Goal: Task Accomplishment & Management: Manage account settings

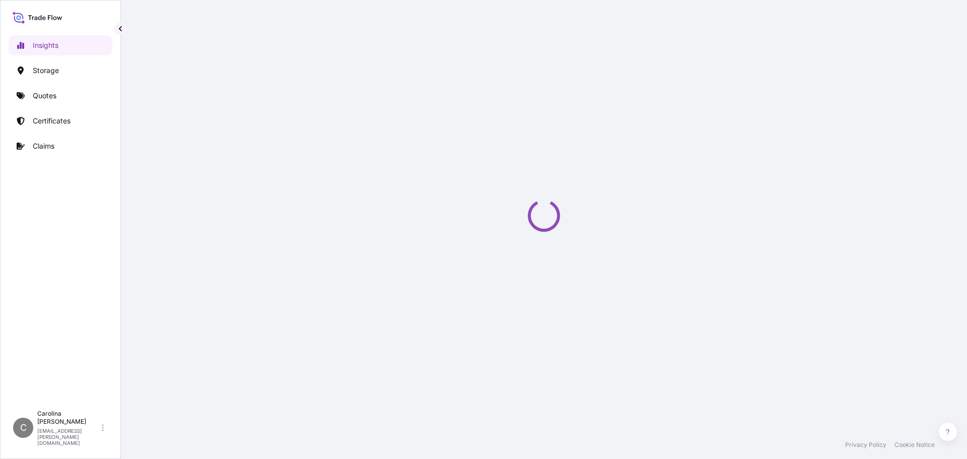
select select "2025"
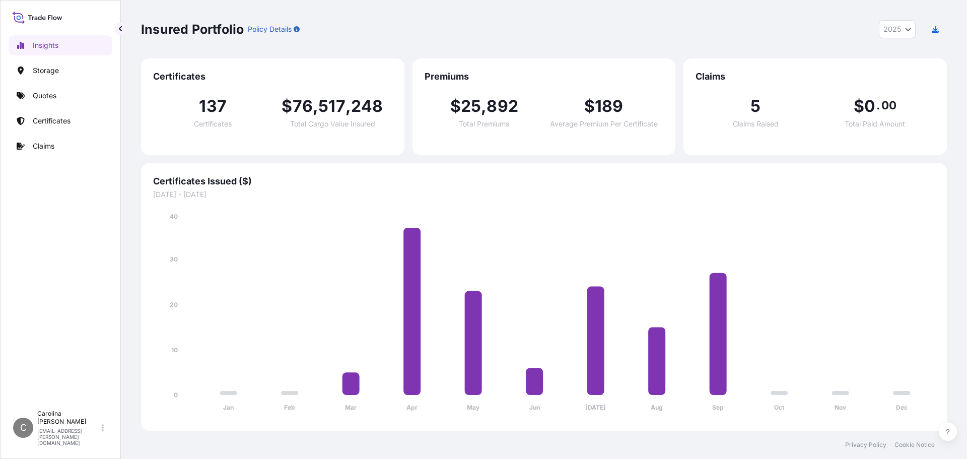
click at [134, 205] on div "Insured Portfolio Policy Details 2025 2025 2024 2023 2022 Certificates 137 Cert…" at bounding box center [544, 215] width 846 height 431
click at [82, 262] on div "Insights Storage Quotes Certificates Claims" at bounding box center [61, 215] width 104 height 379
click at [44, 96] on p "Quotes" at bounding box center [45, 96] width 24 height 10
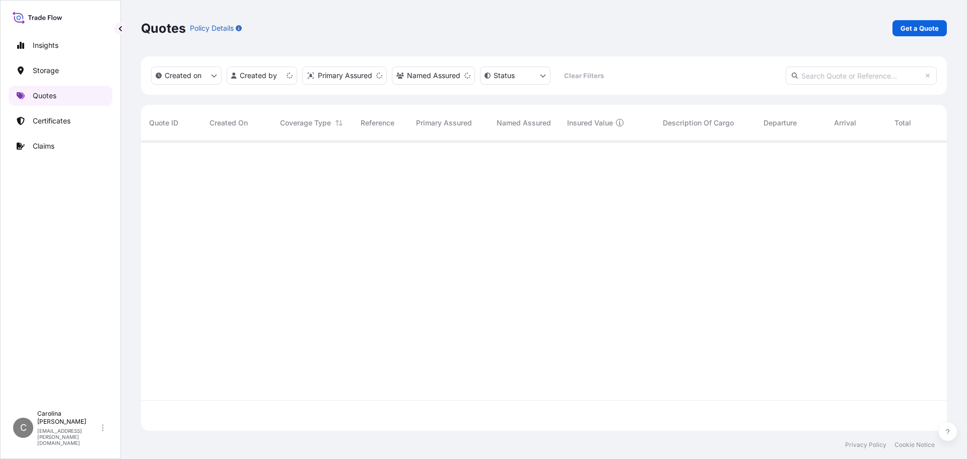
scroll to position [288, 798]
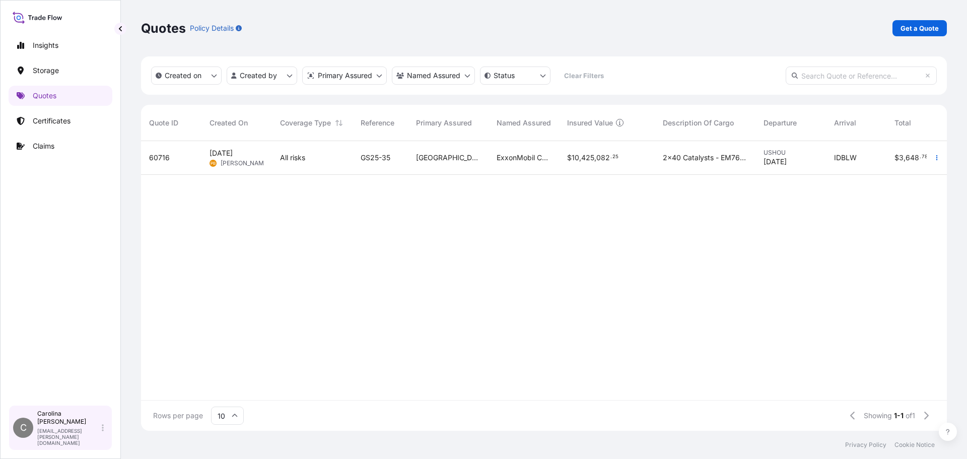
click at [100, 436] on div "Carolina Lopez carolina.lopez@bdpint.com" at bounding box center [72, 428] width 71 height 36
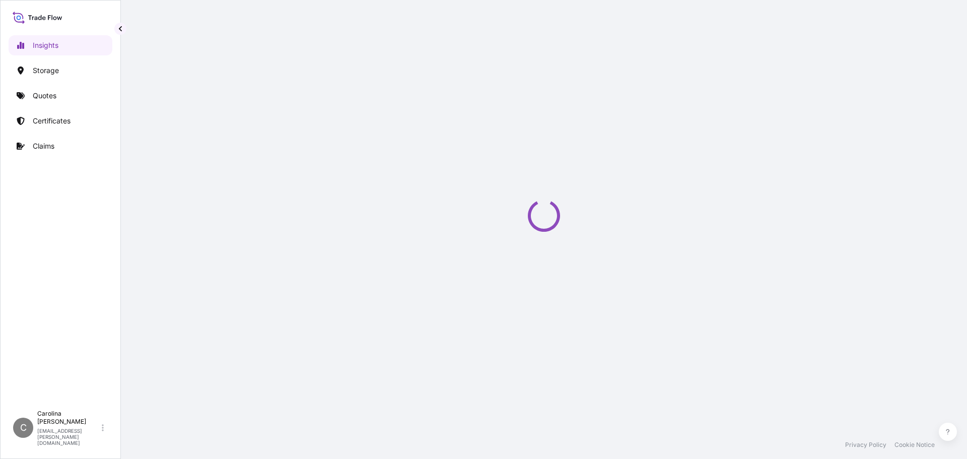
select select "2025"
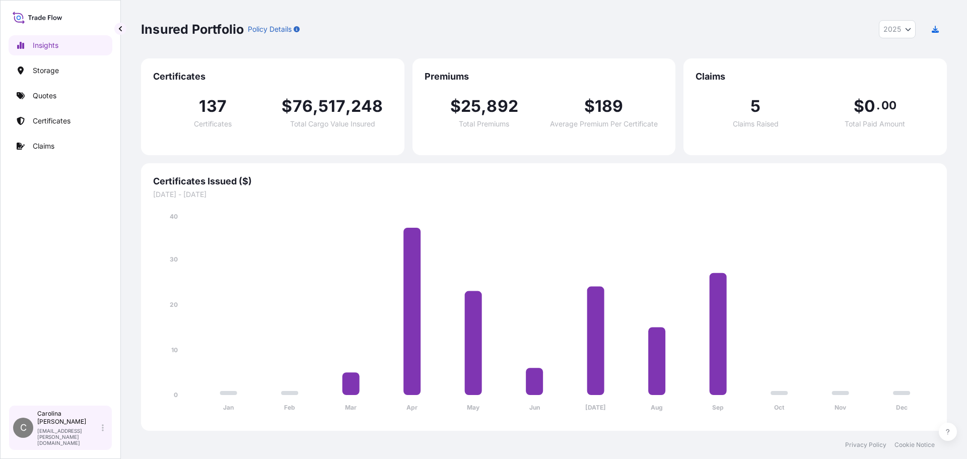
click at [101, 438] on div "[PERSON_NAME] [PERSON_NAME][EMAIL_ADDRESS][DOMAIN_NAME]" at bounding box center [72, 428] width 71 height 36
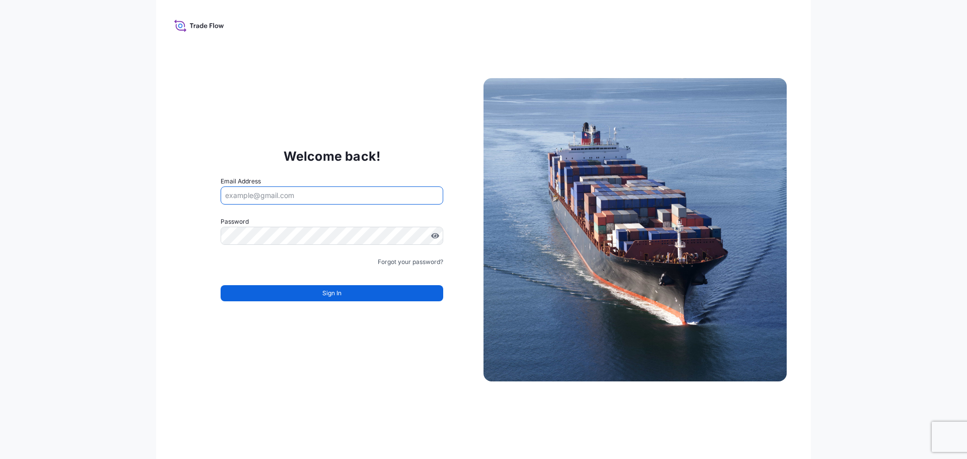
click at [308, 189] on input "Email Address" at bounding box center [332, 195] width 223 height 18
type input "[EMAIL_ADDRESS][PERSON_NAME][DOMAIN_NAME]"
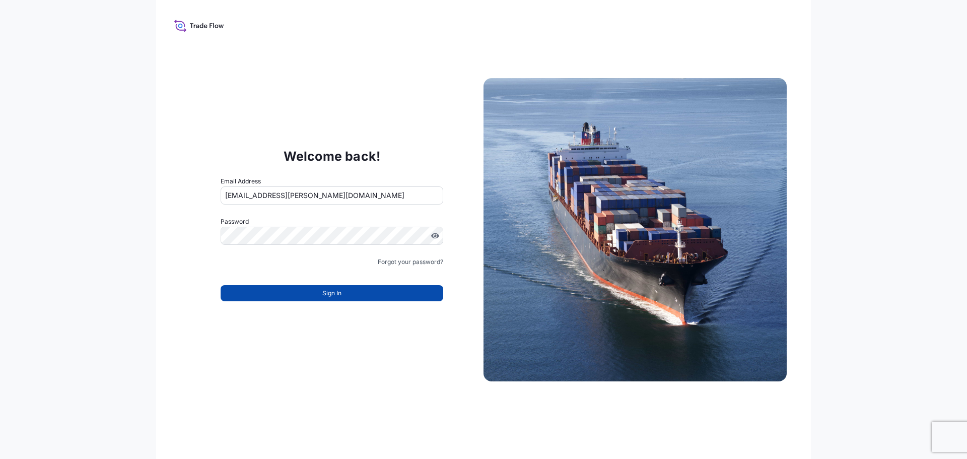
click at [387, 293] on button "Sign In" at bounding box center [332, 293] width 223 height 16
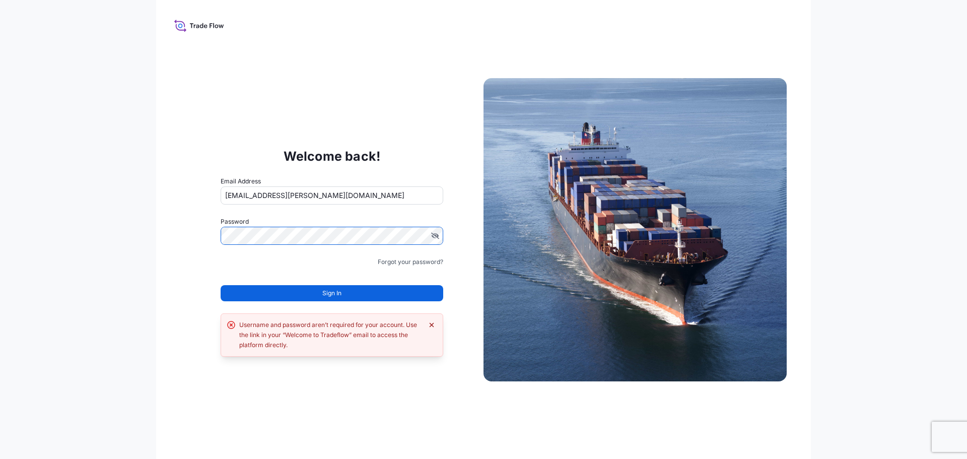
click at [428, 322] on icon "Dismiss error" at bounding box center [432, 325] width 8 height 8
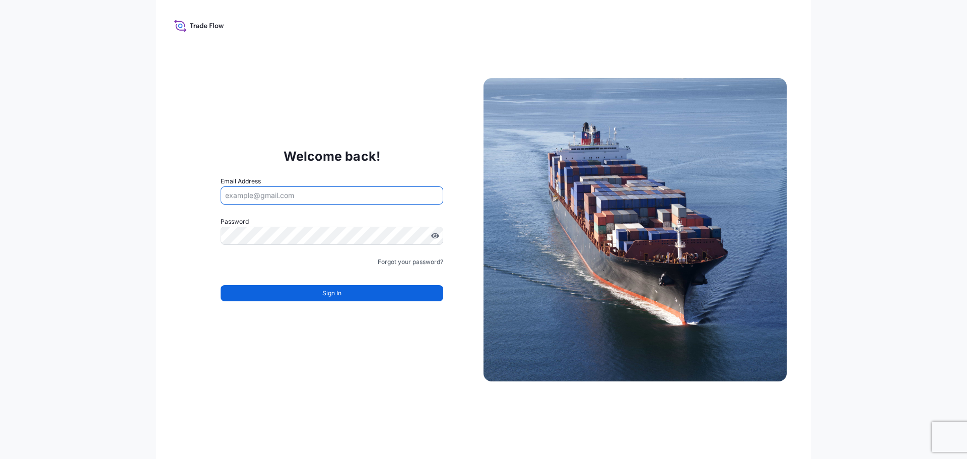
click at [320, 196] on input "Email Address" at bounding box center [332, 195] width 223 height 18
click at [369, 195] on input "Email Address" at bounding box center [332, 195] width 223 height 18
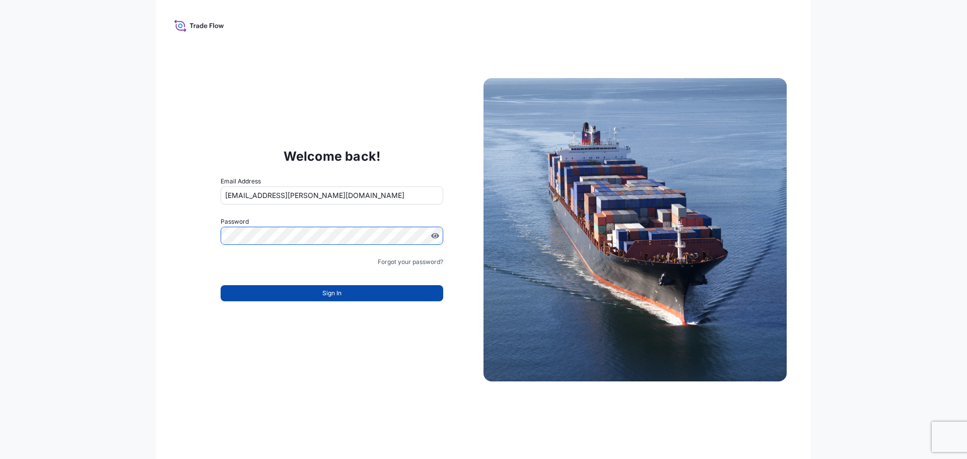
click at [346, 291] on button "Sign In" at bounding box center [332, 293] width 223 height 16
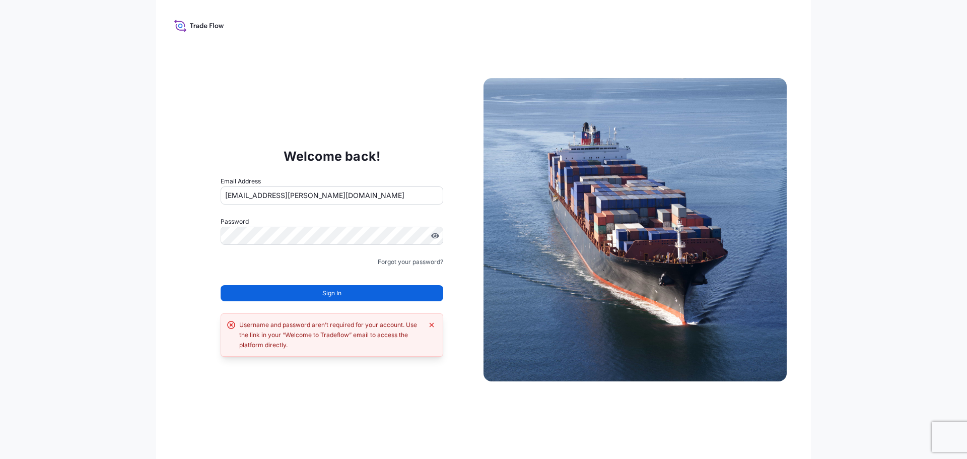
click at [284, 191] on input "carolina.lopez@bdpint.com" at bounding box center [332, 195] width 223 height 18
click at [290, 193] on input "carolina.lopez@bdpint.com" at bounding box center [332, 195] width 223 height 18
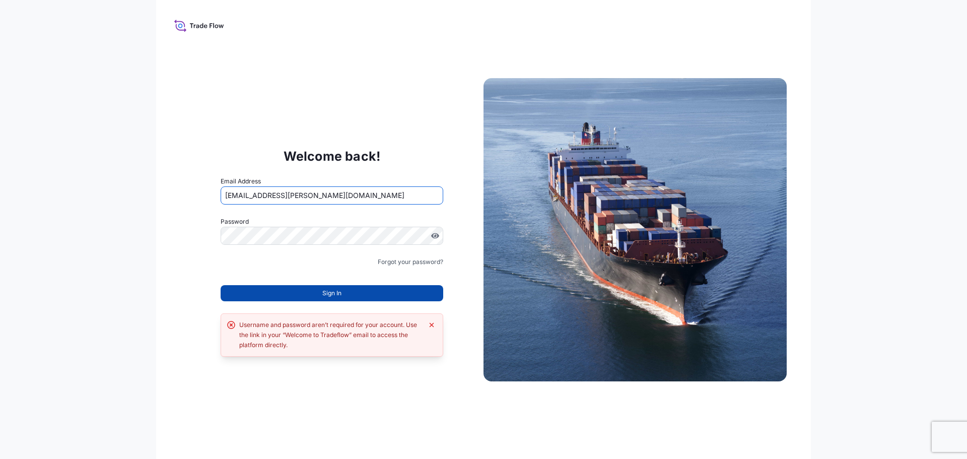
type input "carolina.lopez@psabdp.com"
click at [319, 288] on button "Sign In" at bounding box center [332, 293] width 223 height 16
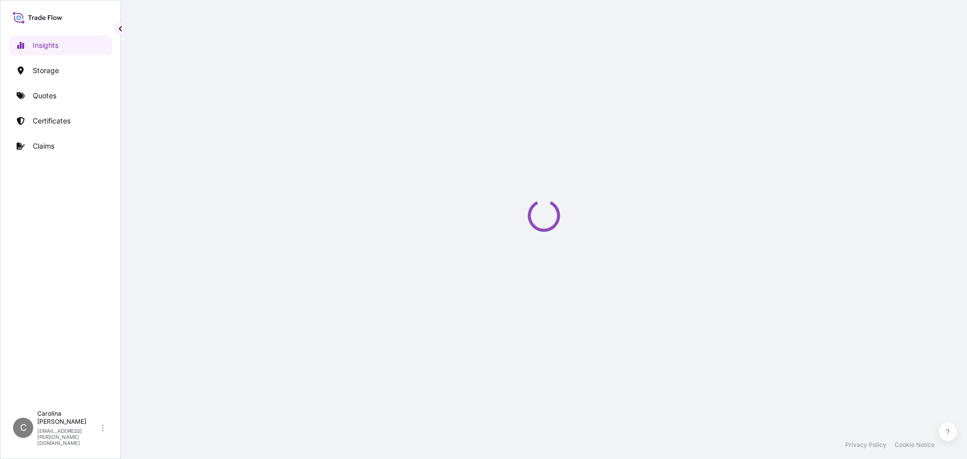
select select "2025"
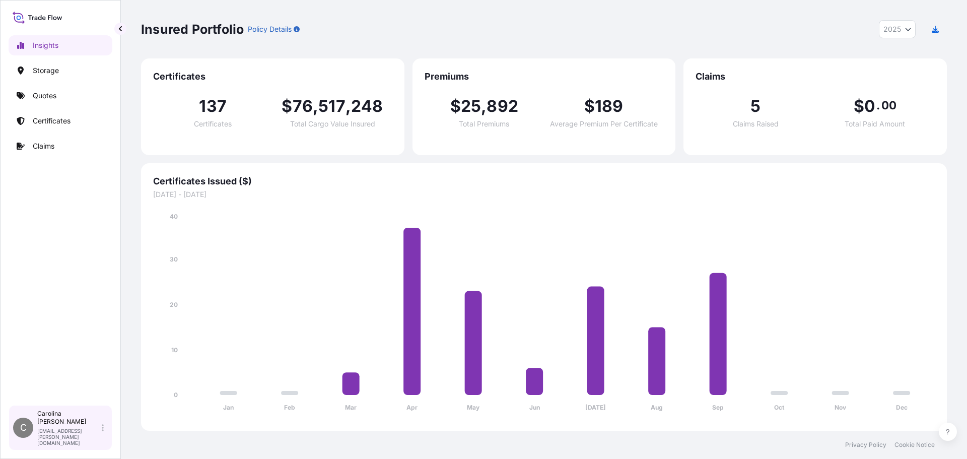
click at [75, 440] on p "[EMAIL_ADDRESS][PERSON_NAME][DOMAIN_NAME]" at bounding box center [68, 437] width 62 height 18
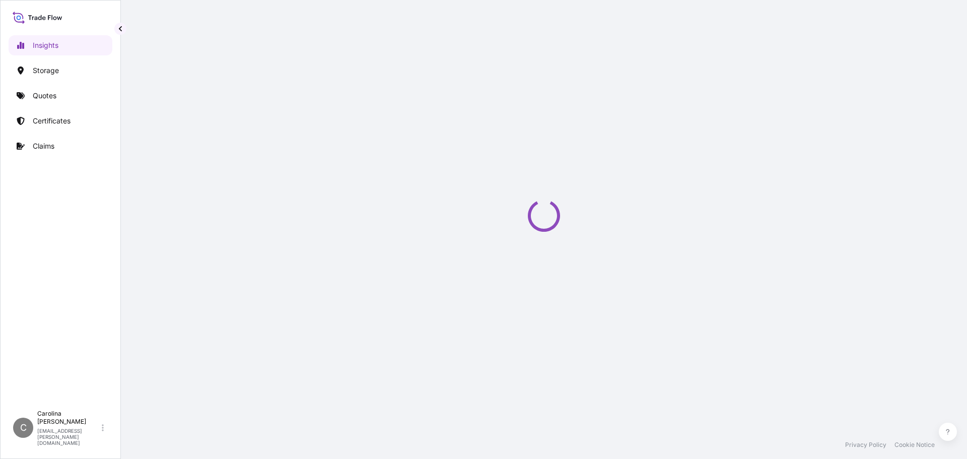
select select "2025"
